Goal: Task Accomplishment & Management: Use online tool/utility

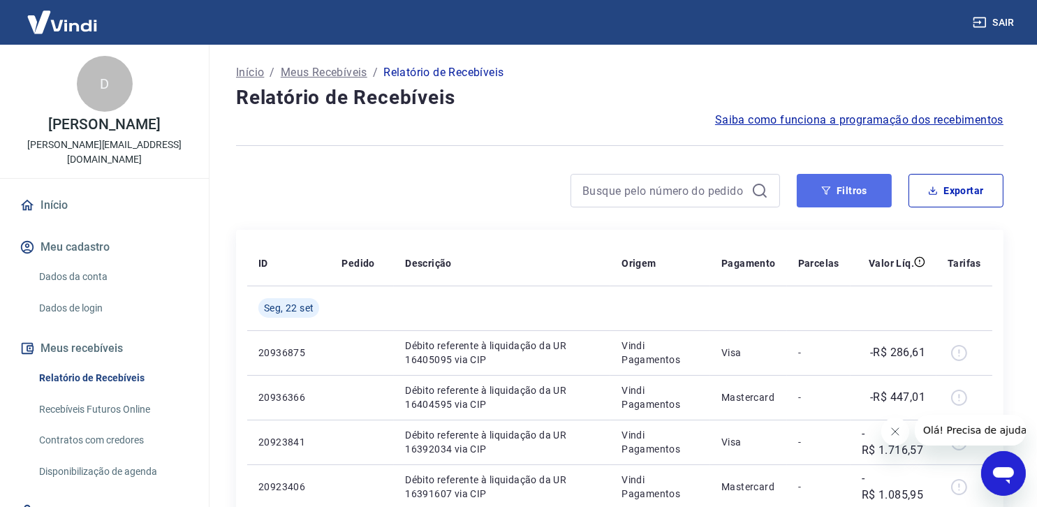
click at [855, 186] on button "Filtros" at bounding box center [844, 191] width 95 height 34
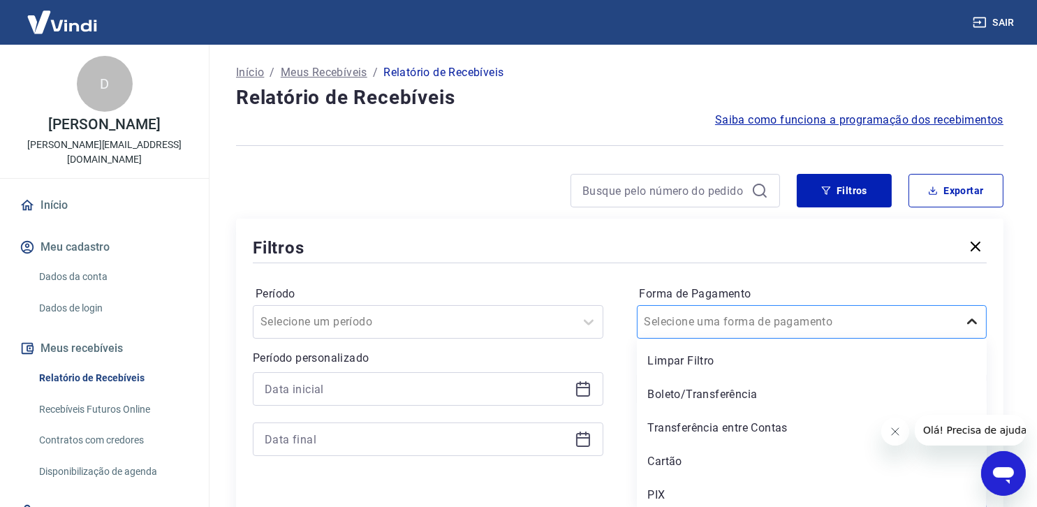
scroll to position [5, 0]
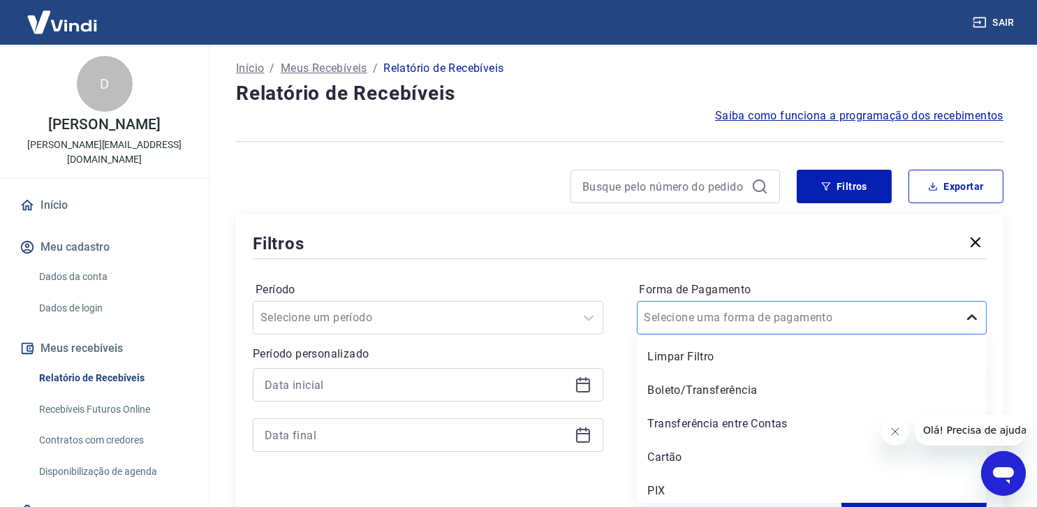
click at [977, 325] on icon at bounding box center [972, 317] width 17 height 17
click at [784, 458] on div "Cartão" at bounding box center [812, 457] width 351 height 28
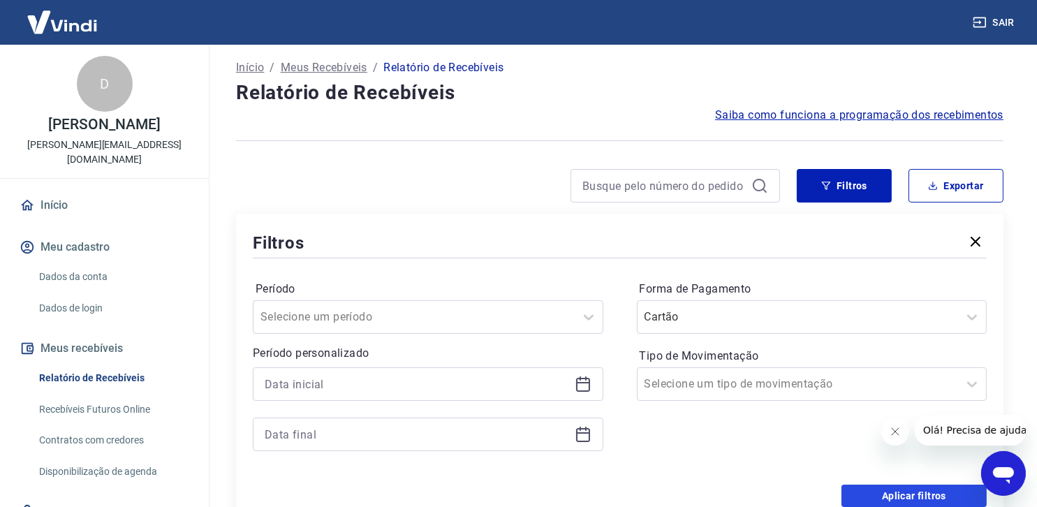
click at [919, 491] on button "Aplicar filtros" at bounding box center [914, 496] width 145 height 22
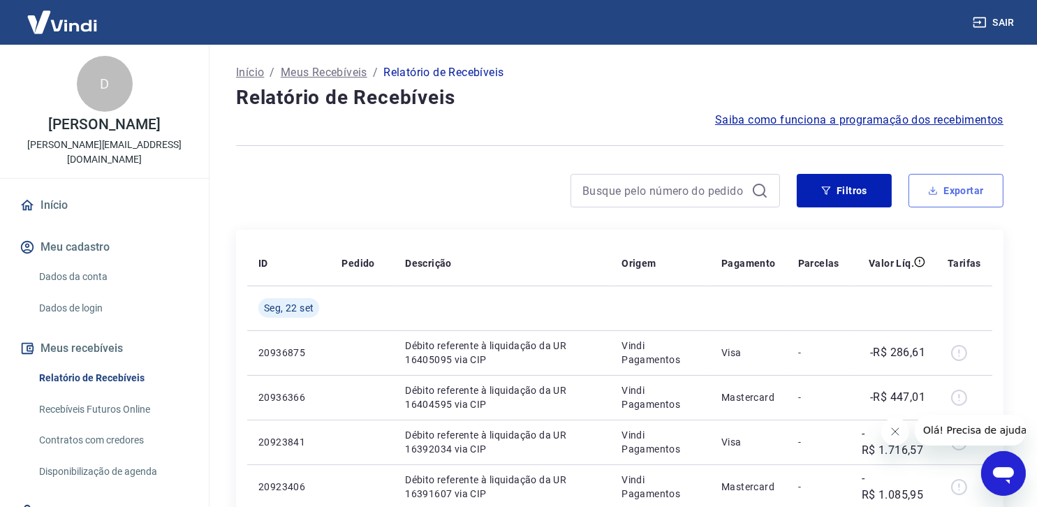
click at [956, 184] on button "Exportar" at bounding box center [956, 191] width 95 height 34
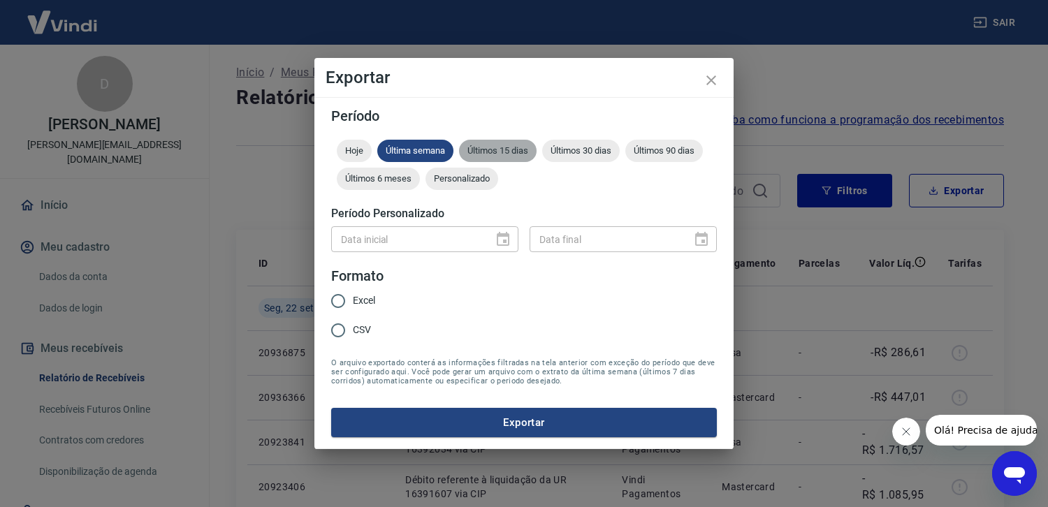
click at [496, 149] on span "Últimos 15 dias" at bounding box center [498, 150] width 78 height 10
click at [338, 298] on input "Excel" at bounding box center [337, 300] width 29 height 29
radio input "true"
click at [528, 421] on button "Exportar" at bounding box center [524, 422] width 386 height 29
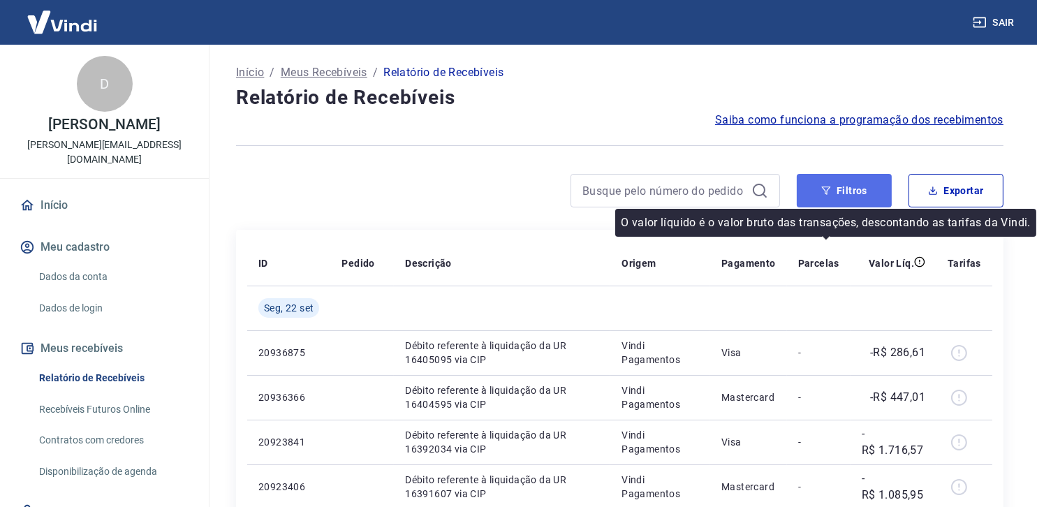
click at [855, 194] on button "Filtros" at bounding box center [844, 191] width 95 height 34
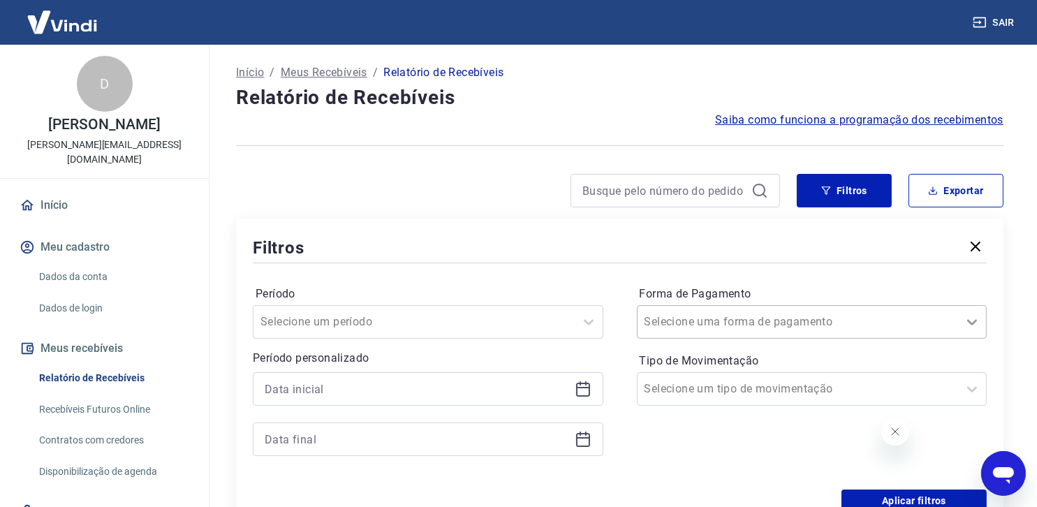
click at [977, 323] on icon at bounding box center [972, 322] width 17 height 17
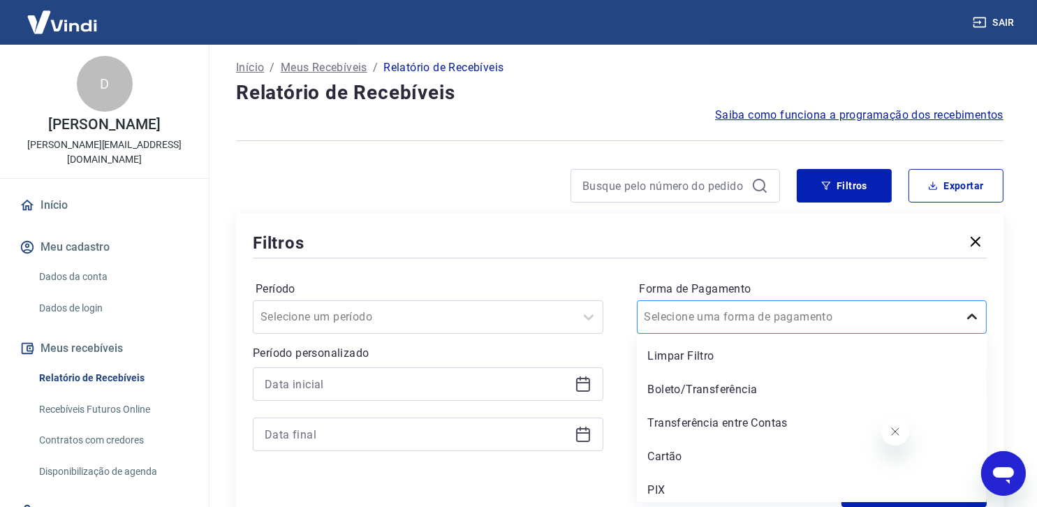
scroll to position [5, 0]
drag, startPoint x: 745, startPoint y: 497, endPoint x: 755, endPoint y: 488, distance: 13.9
click at [745, 497] on div "PIX" at bounding box center [812, 490] width 351 height 28
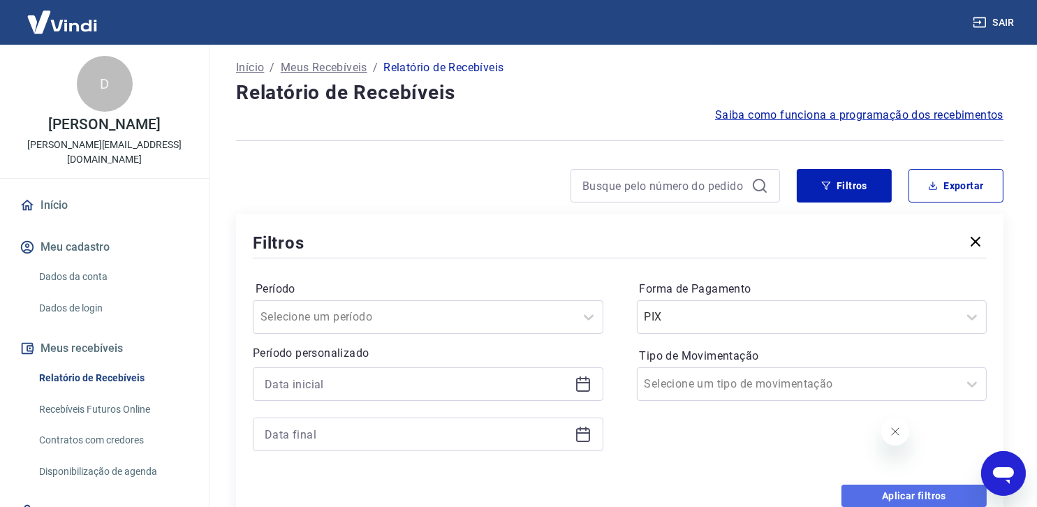
click at [901, 492] on button "Aplicar filtros" at bounding box center [914, 496] width 145 height 22
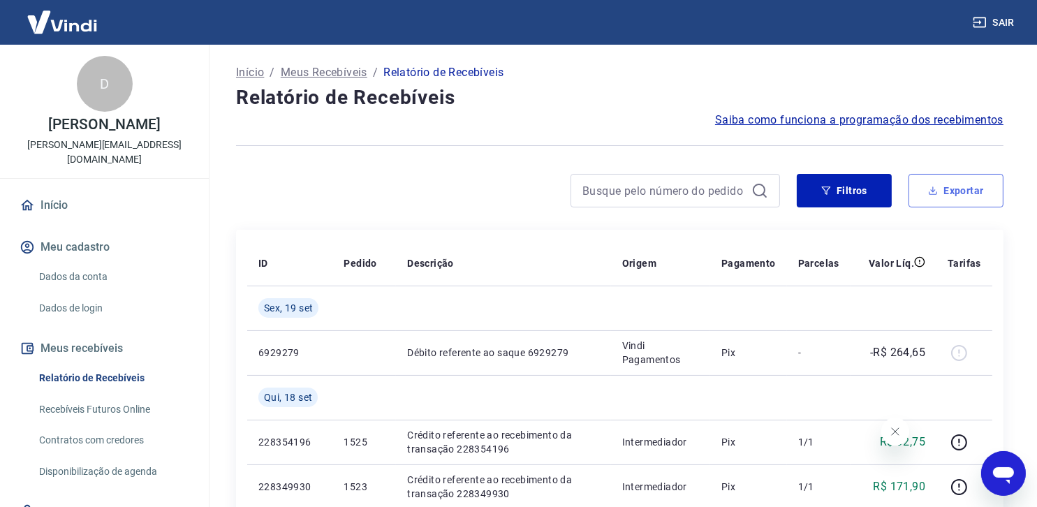
click at [963, 190] on button "Exportar" at bounding box center [956, 191] width 95 height 34
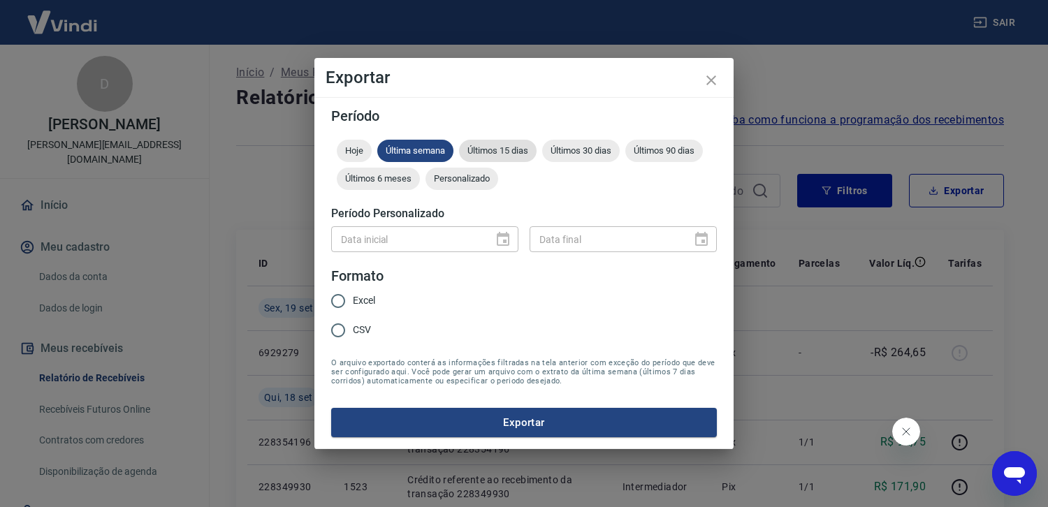
click at [494, 148] on span "Últimos 15 dias" at bounding box center [498, 150] width 78 height 10
click at [338, 302] on input "Excel" at bounding box center [337, 300] width 29 height 29
radio input "true"
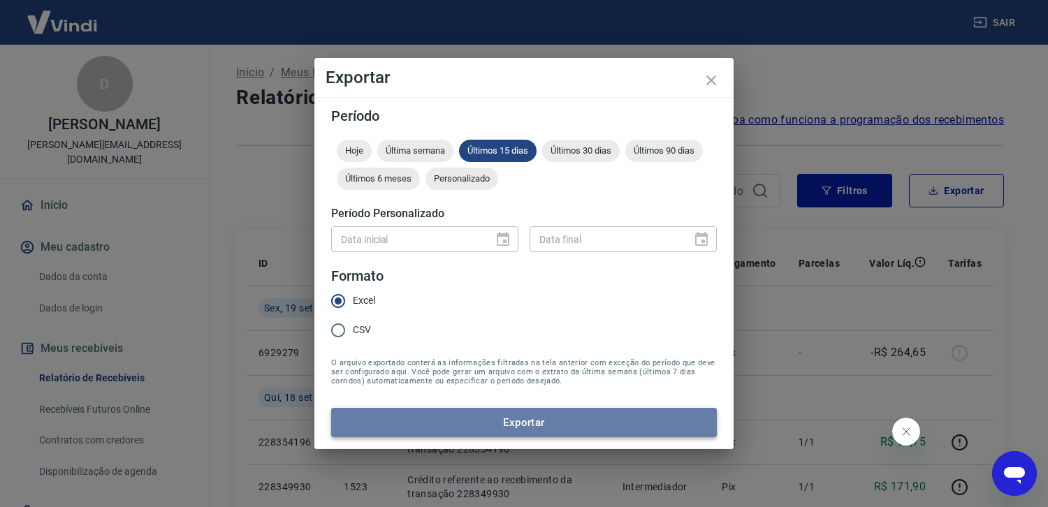
click at [527, 425] on button "Exportar" at bounding box center [524, 422] width 386 height 29
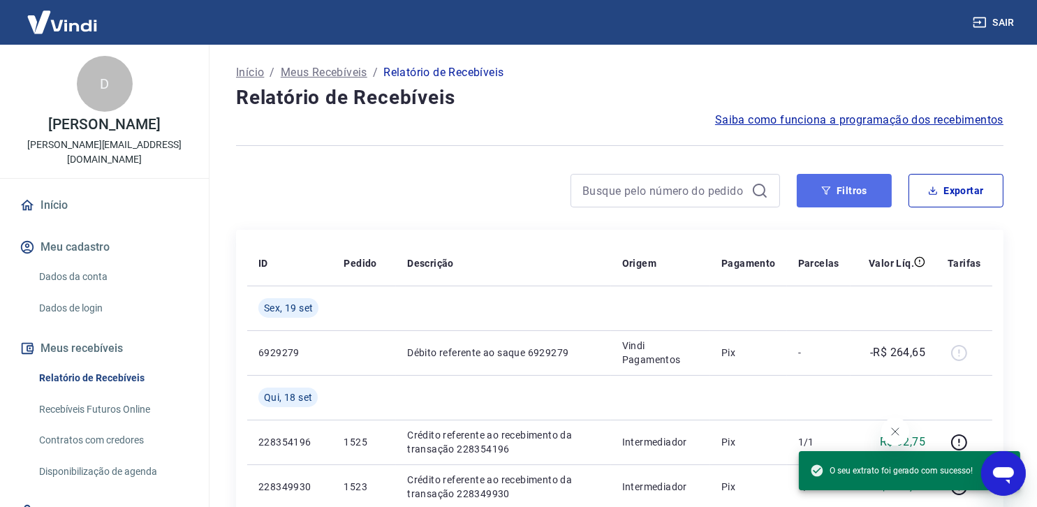
click at [863, 187] on button "Filtros" at bounding box center [844, 191] width 95 height 34
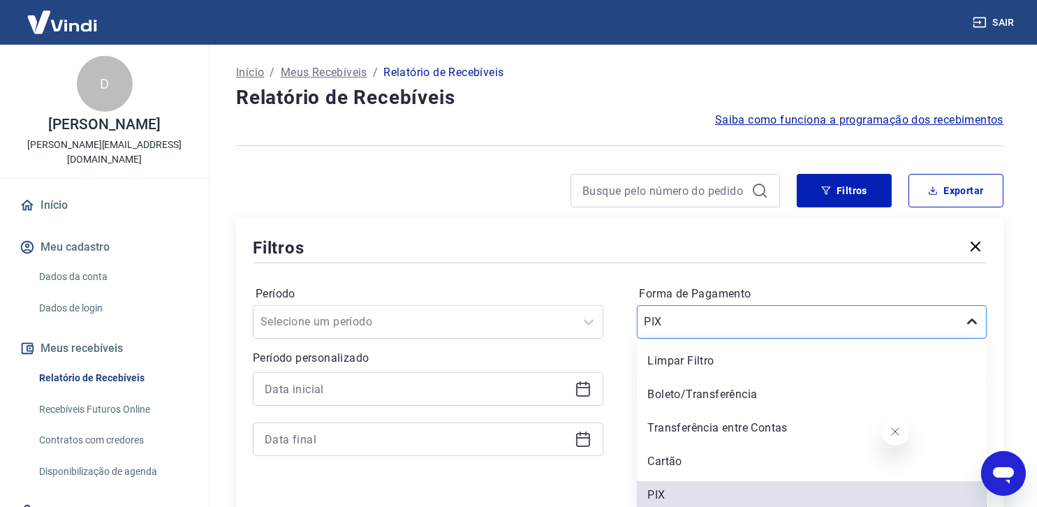
click at [969, 319] on icon at bounding box center [972, 322] width 17 height 17
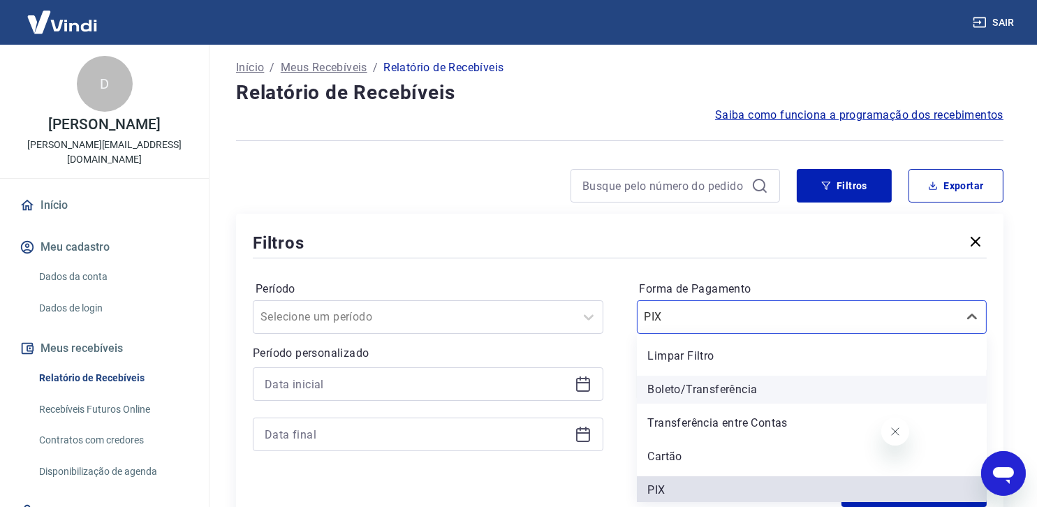
click at [887, 403] on div "Boleto/Transferência" at bounding box center [812, 390] width 351 height 28
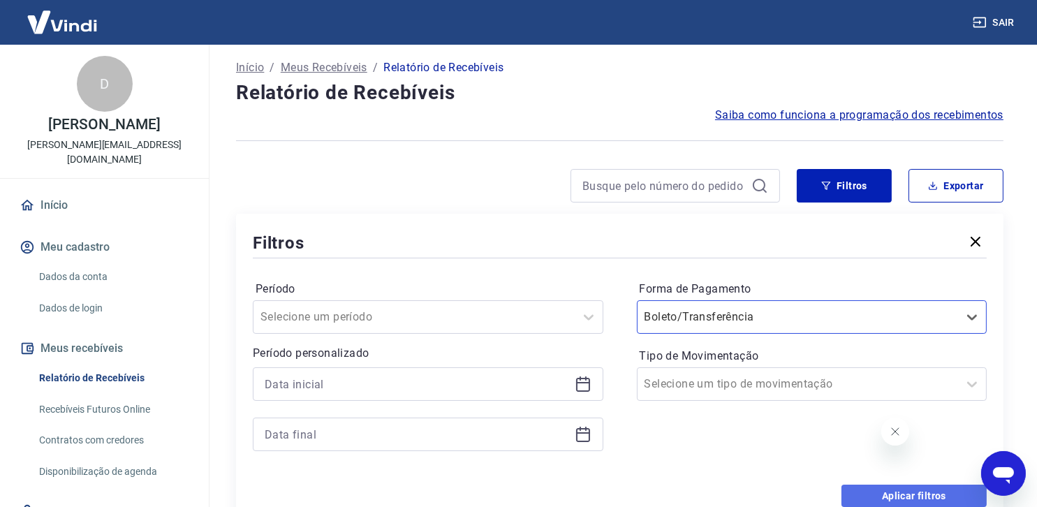
click at [906, 492] on button "Aplicar filtros" at bounding box center [914, 496] width 145 height 22
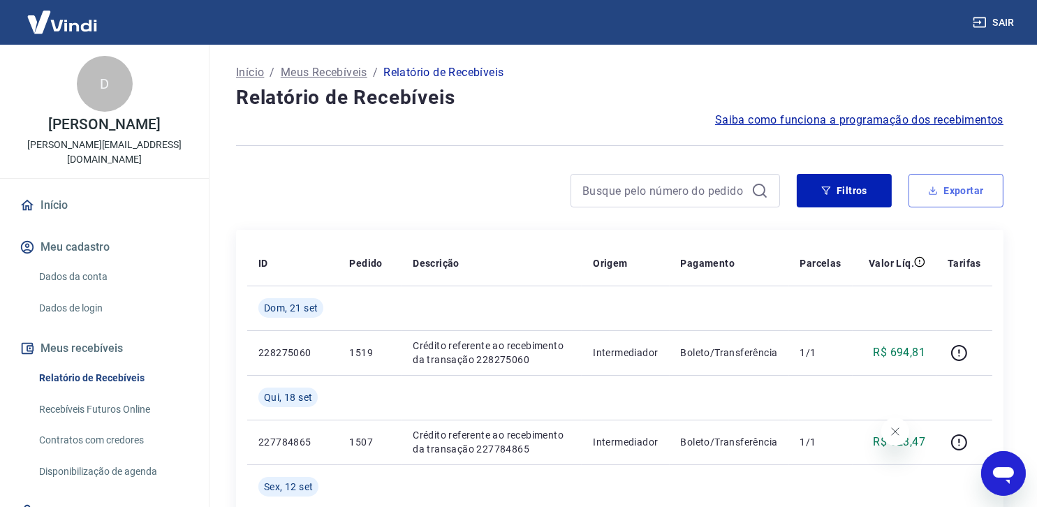
click at [965, 191] on button "Exportar" at bounding box center [956, 191] width 95 height 34
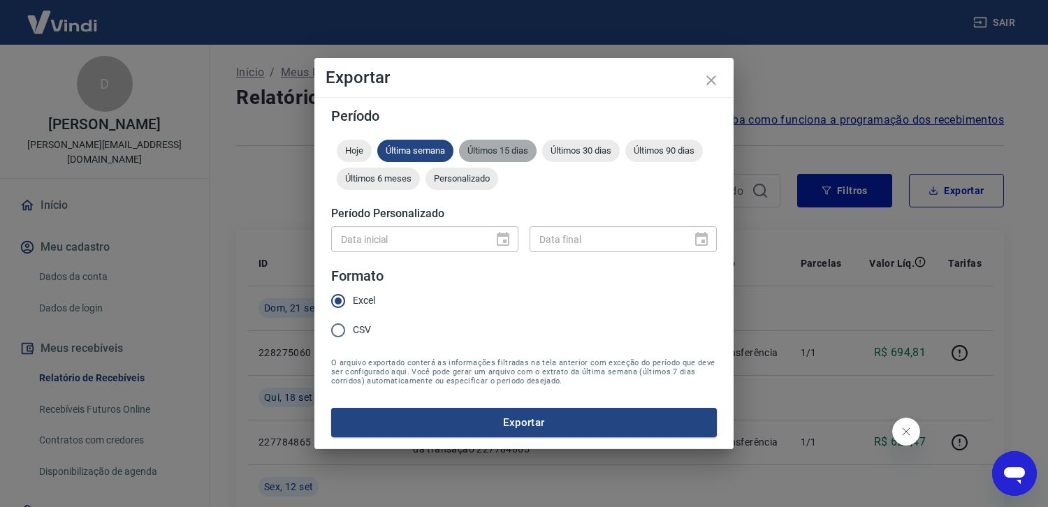
click at [509, 146] on span "Últimos 15 dias" at bounding box center [498, 150] width 78 height 10
click at [513, 421] on button "Exportar" at bounding box center [524, 422] width 386 height 29
